Goal: Information Seeking & Learning: Learn about a topic

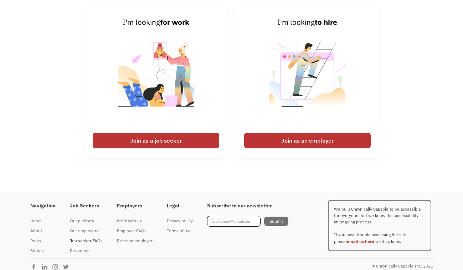
scroll to position [1728, 0]
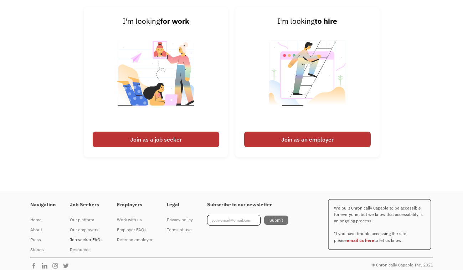
click at [87, 238] on div "Job seeker FAQs" at bounding box center [86, 240] width 33 height 9
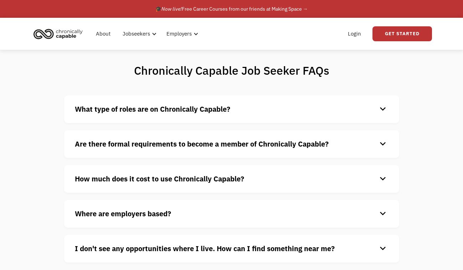
click at [384, 108] on div "keyboard_arrow_down" at bounding box center [382, 109] width 11 height 11
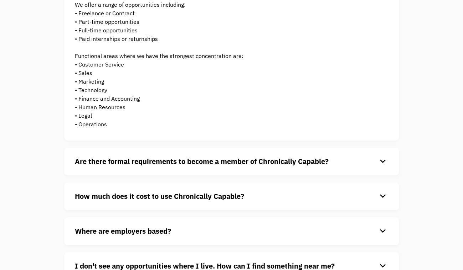
scroll to position [125, 0]
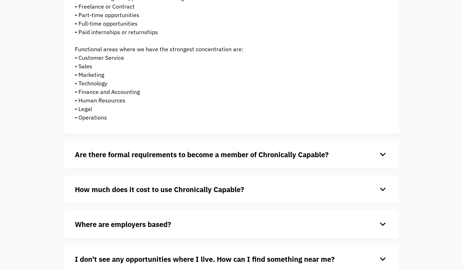
click at [382, 188] on div "keyboard_arrow_down" at bounding box center [382, 190] width 11 height 11
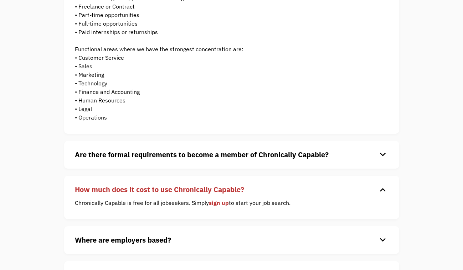
click at [382, 188] on div "keyboard_arrow_down" at bounding box center [382, 190] width 11 height 11
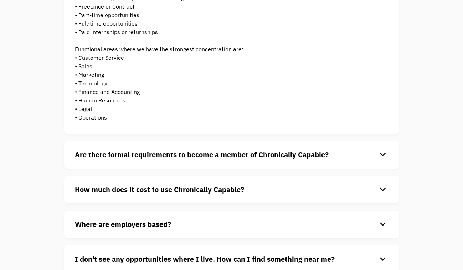
click at [383, 222] on div "keyboard_arrow_down" at bounding box center [382, 224] width 11 height 11
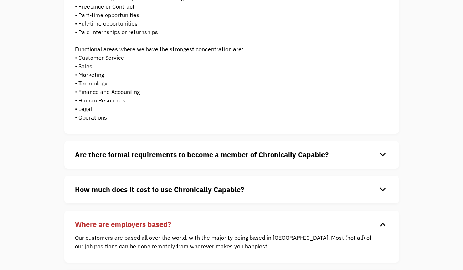
click at [382, 222] on div "keyboard_arrow_down" at bounding box center [382, 224] width 11 height 11
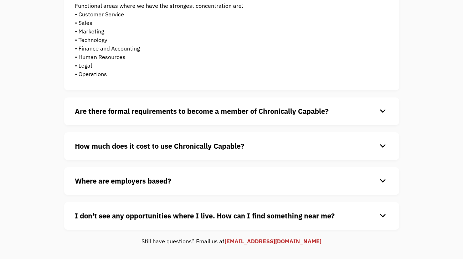
scroll to position [171, 0]
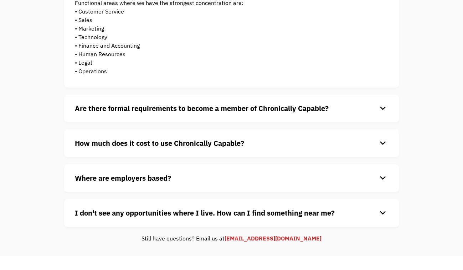
click at [381, 213] on div "keyboard_arrow_down" at bounding box center [382, 213] width 11 height 11
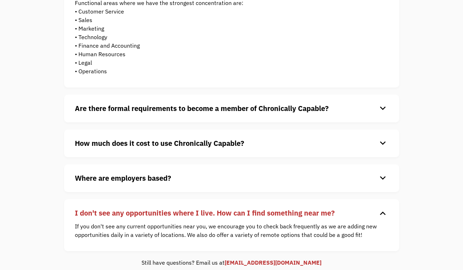
scroll to position [169, 0]
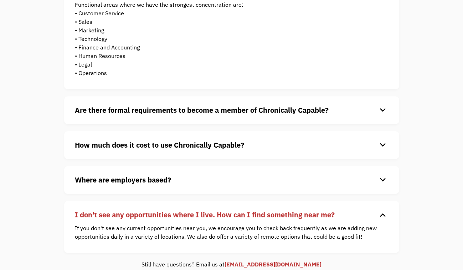
click at [381, 213] on div "keyboard_arrow_down" at bounding box center [382, 215] width 11 height 11
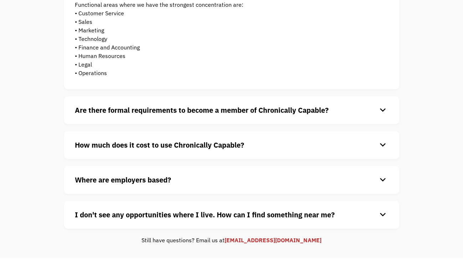
click at [382, 108] on div "keyboard_arrow_down" at bounding box center [382, 110] width 11 height 11
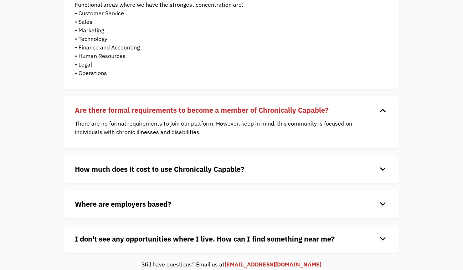
click at [382, 108] on div "keyboard_arrow_down" at bounding box center [382, 110] width 11 height 11
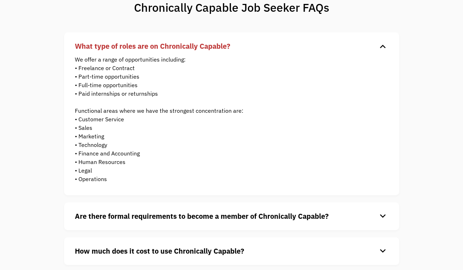
scroll to position [62, 0]
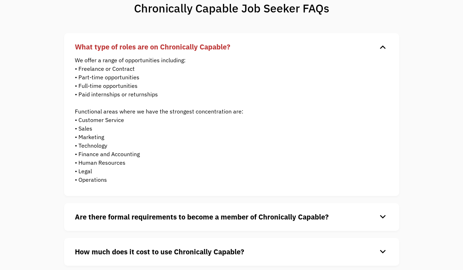
click at [383, 47] on div "keyboard_arrow_down" at bounding box center [382, 47] width 11 height 11
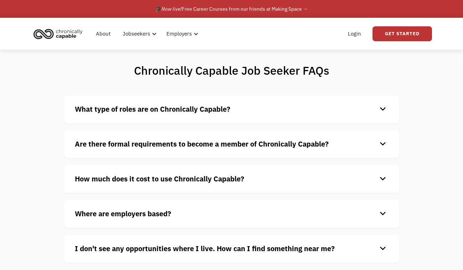
scroll to position [0, 0]
